Goal: Task Accomplishment & Management: Use online tool/utility

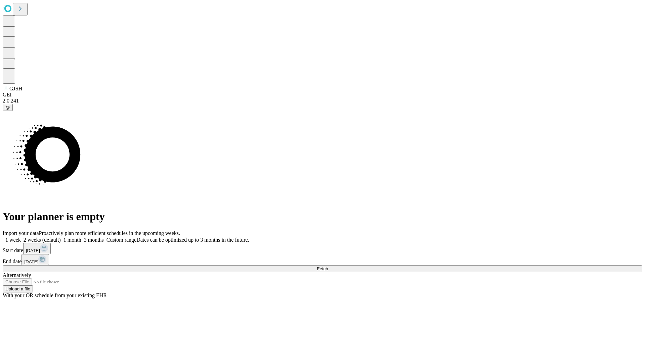
click at [328, 266] on span "Fetch" at bounding box center [322, 268] width 11 height 5
